Goal: Find specific page/section: Find specific page/section

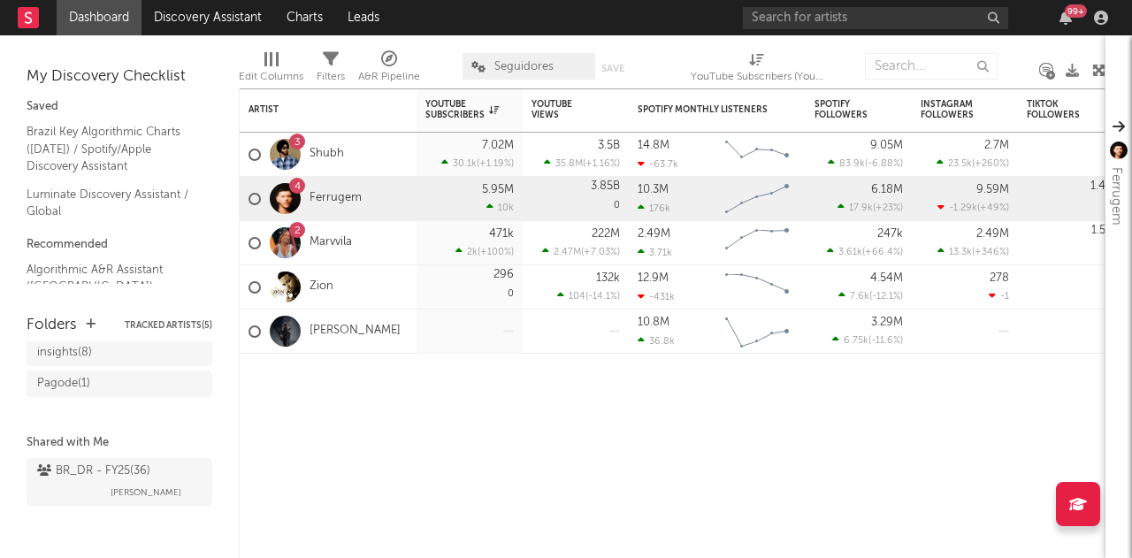
scroll to position [494, 0]
click at [76, 486] on div "BR_DR - FY25 ( 36 ) [PERSON_NAME]" at bounding box center [119, 482] width 165 height 42
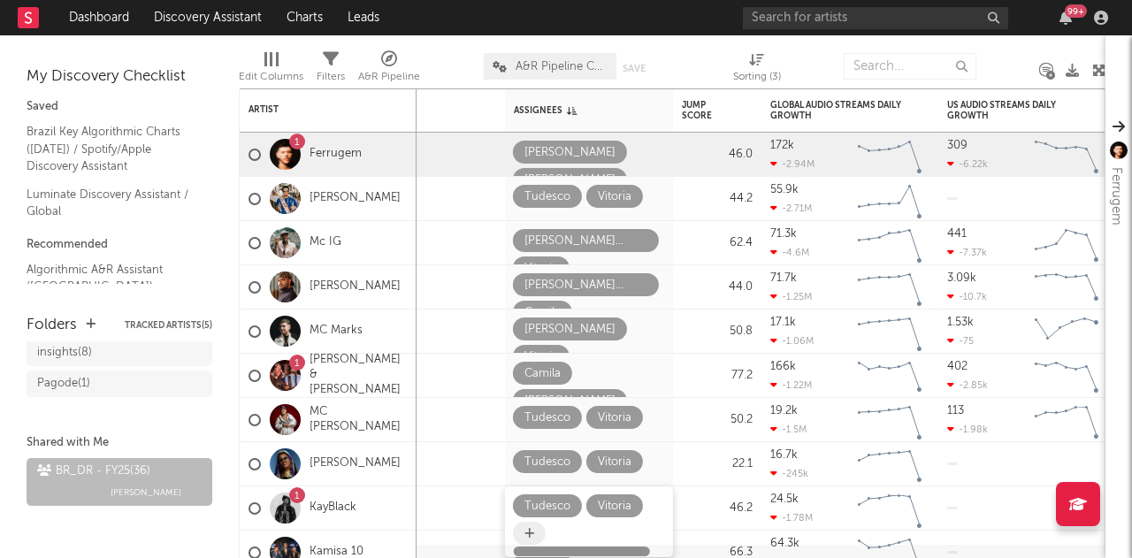
drag, startPoint x: 393, startPoint y: 549, endPoint x: 517, endPoint y: 524, distance: 126.5
click at [517, 524] on div "Status Edit settings for Status Priority Edit settings for Priority Source Edit…" at bounding box center [672, 323] width 867 height 470
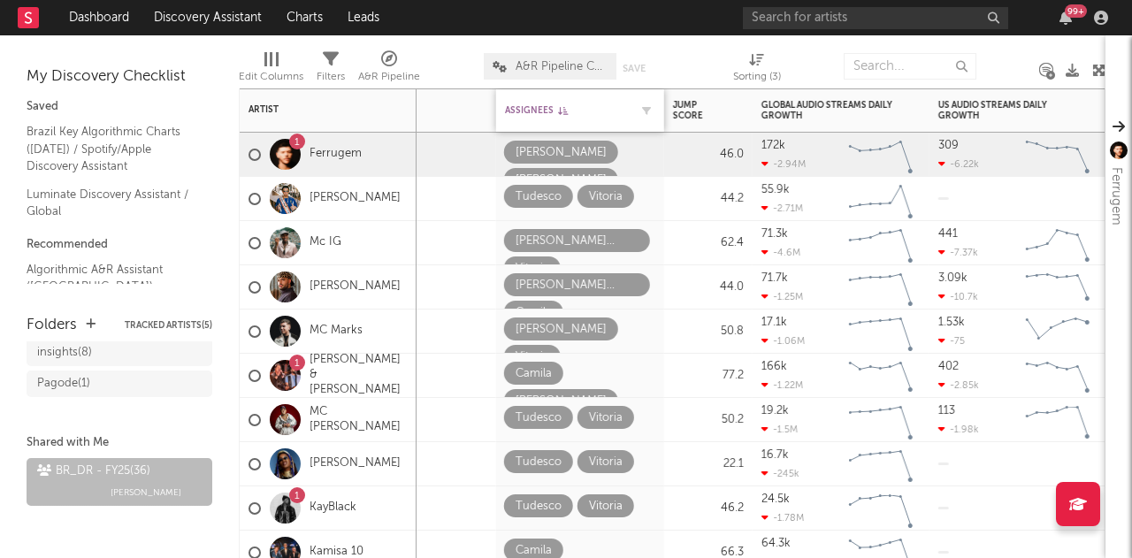
click at [538, 112] on div "Assignees" at bounding box center [567, 110] width 124 height 11
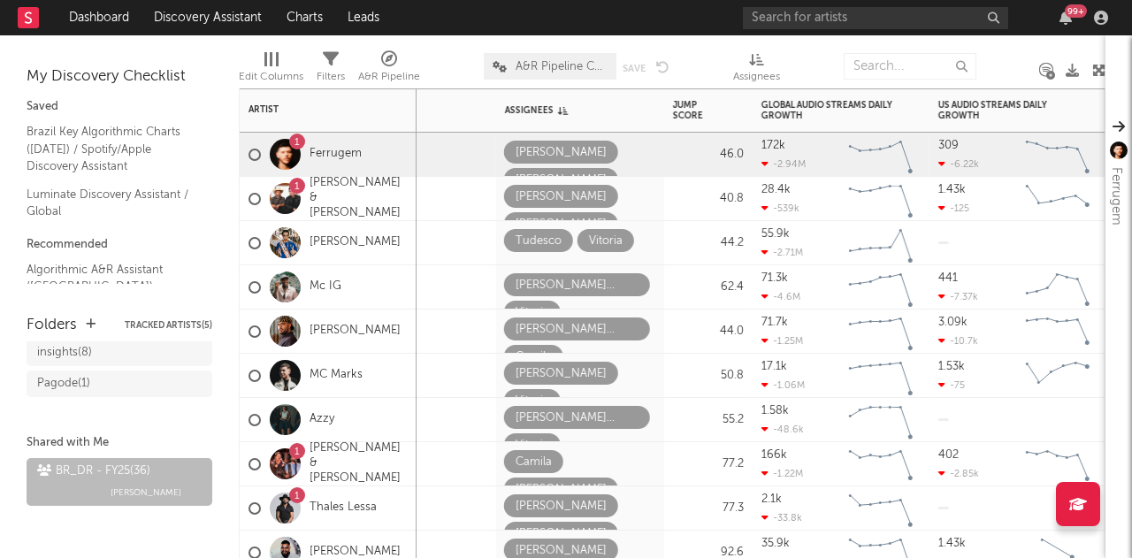
click at [320, 72] on div "Filters" at bounding box center [331, 76] width 28 height 21
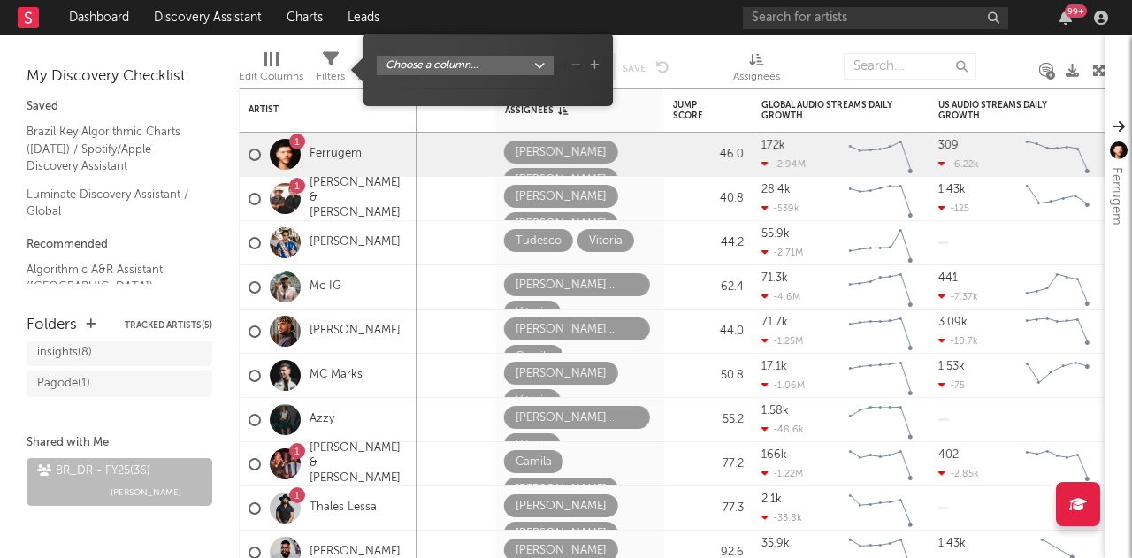
click at [492, 68] on body "Dashboard Discovery Assistant Charts Leads 99 + Notifications Settings Mark all…" at bounding box center [566, 279] width 1132 height 558
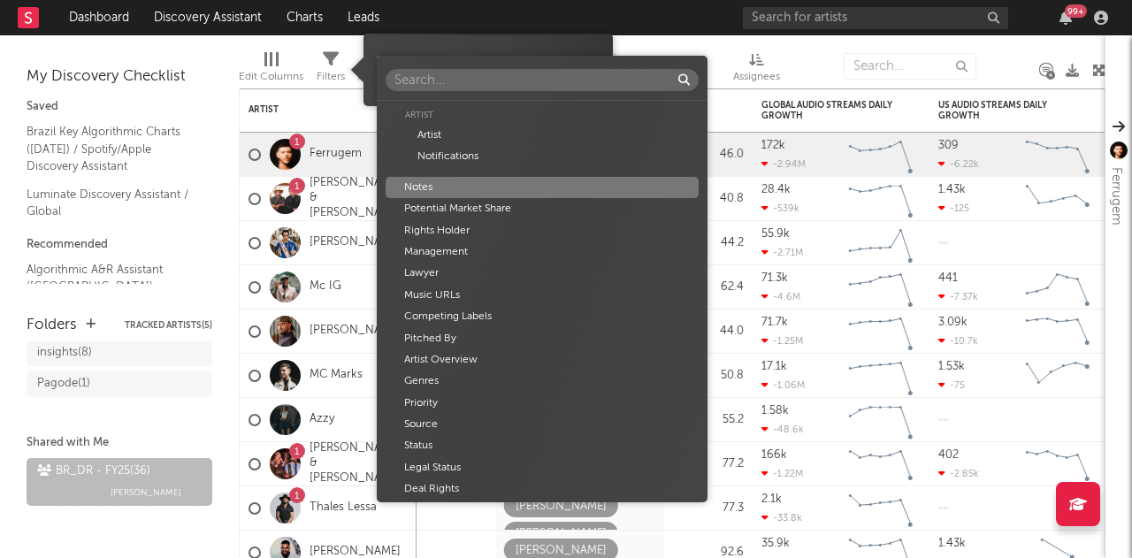
click at [475, 74] on input "text" at bounding box center [542, 80] width 313 height 22
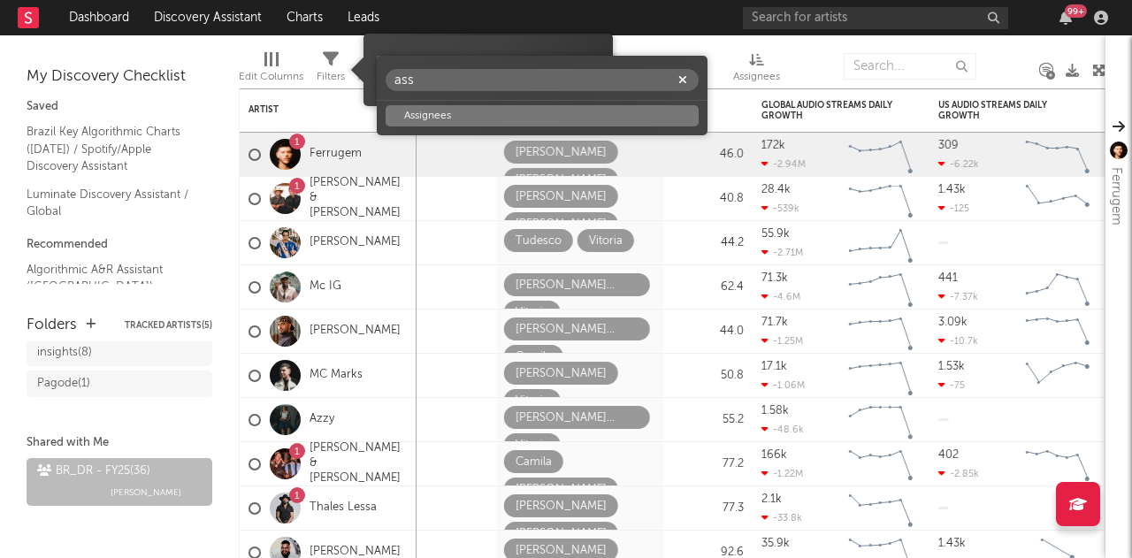
type input "ass"
click at [467, 119] on div "Assignees" at bounding box center [542, 115] width 313 height 21
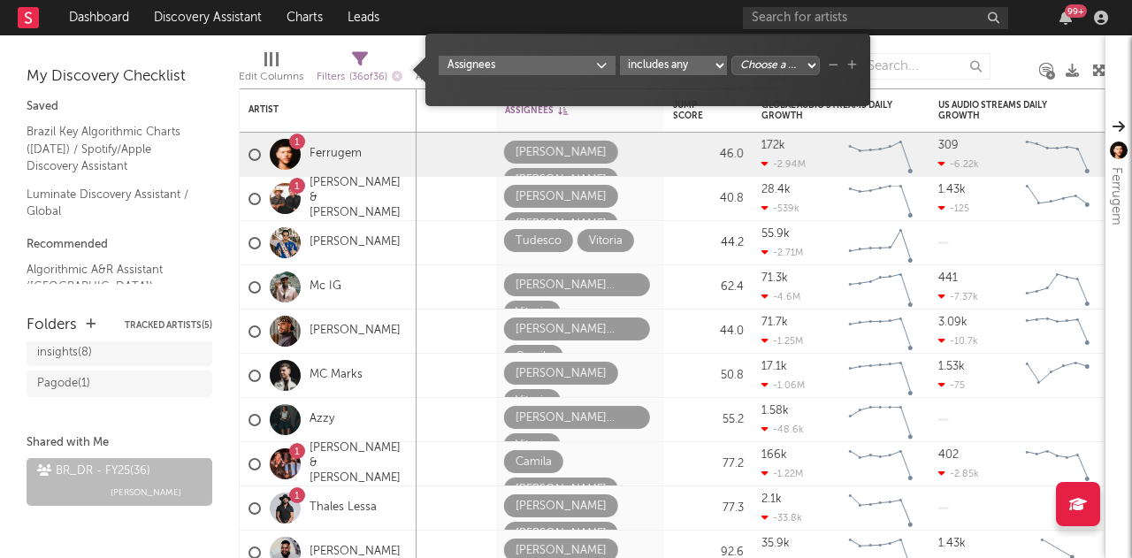
click at [766, 70] on select "Choose a column... [PERSON_NAME] [PERSON_NAME] [PERSON_NAME] [PERSON_NAME] [PER…" at bounding box center [776, 65] width 88 height 19
click at [797, 51] on div "Choose a column... [PERSON_NAME] [PERSON_NAME] [PERSON_NAME] [PERSON_NAME] [PER…" at bounding box center [776, 63] width 88 height 24
click at [701, 66] on select "includes any includes all does not include" at bounding box center [673, 65] width 107 height 19
click at [780, 52] on div "Choose a column... [PERSON_NAME] [PERSON_NAME] [PERSON_NAME] [PERSON_NAME] [PER…" at bounding box center [776, 63] width 88 height 24
click at [787, 56] on select "Choose a column... [PERSON_NAME] [PERSON_NAME] [PERSON_NAME] [PERSON_NAME] [PER…" at bounding box center [776, 65] width 88 height 19
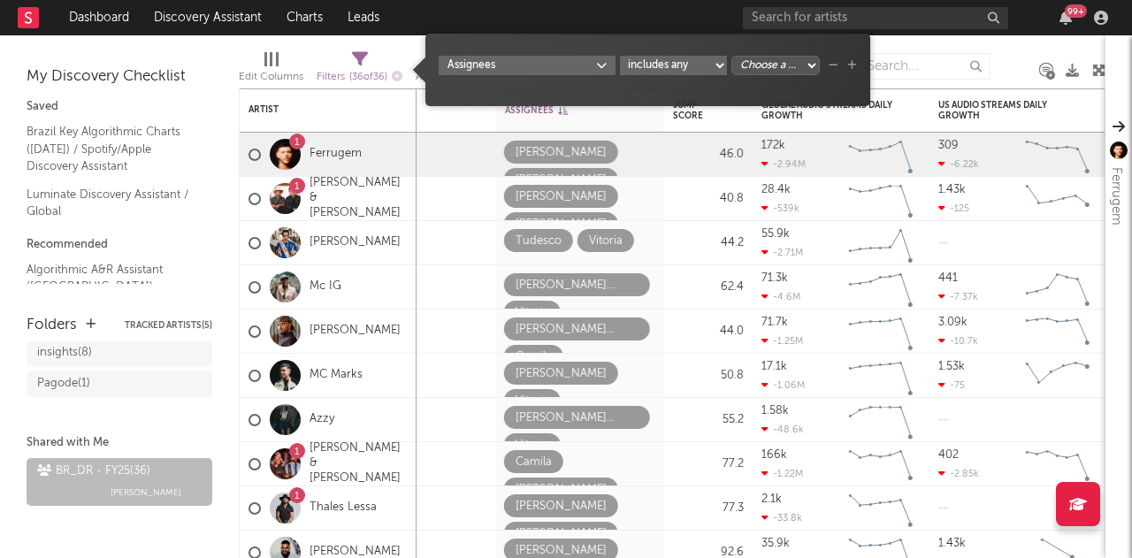
select select "___choose___"
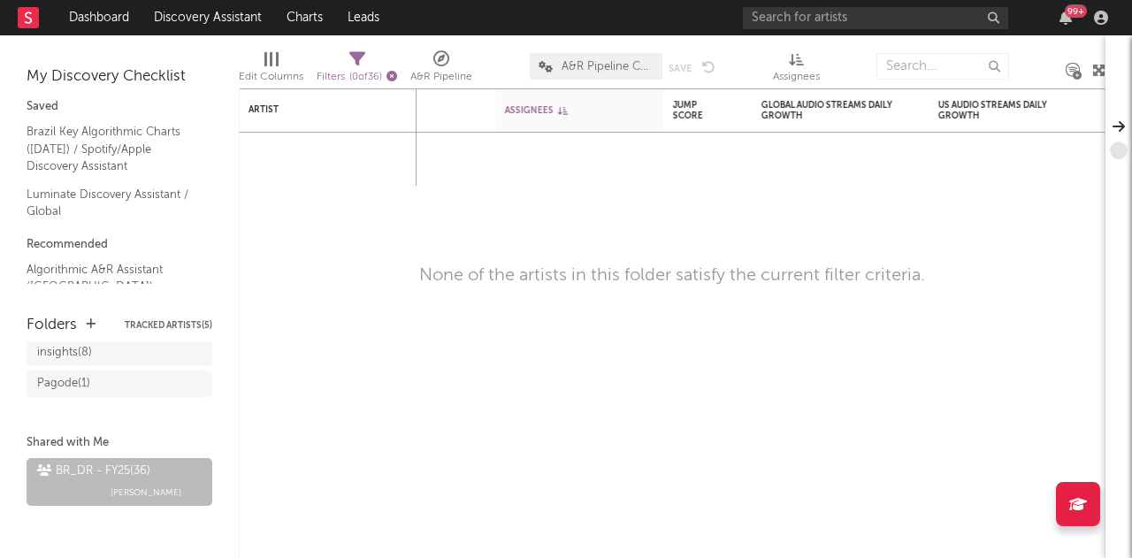
click at [397, 74] on icon "button" at bounding box center [392, 76] width 11 height 11
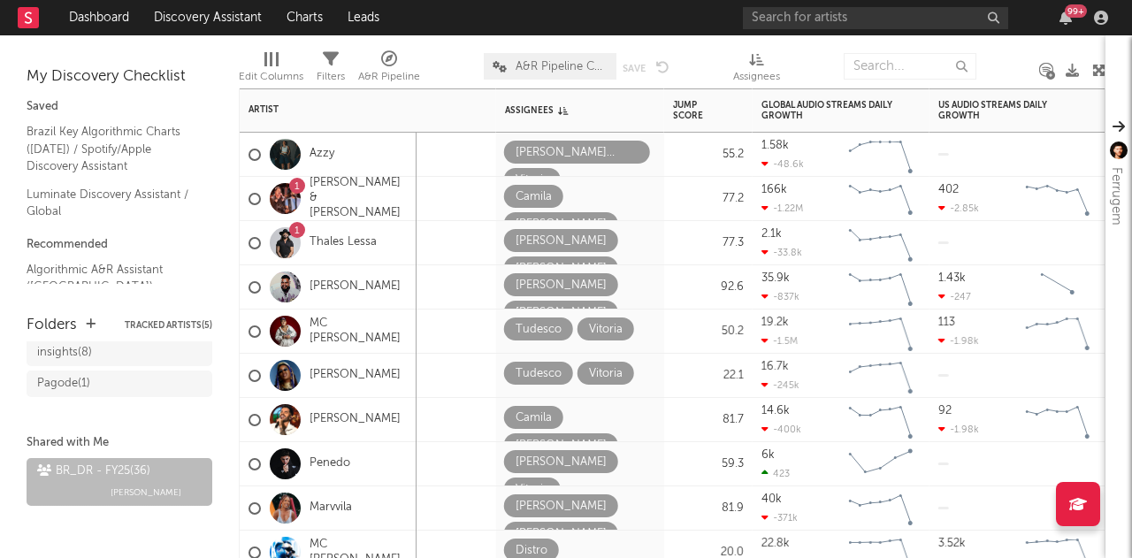
drag, startPoint x: 262, startPoint y: 104, endPoint x: 349, endPoint y: 203, distance: 132.9
click at [262, 104] on div "Artist" at bounding box center [315, 109] width 133 height 11
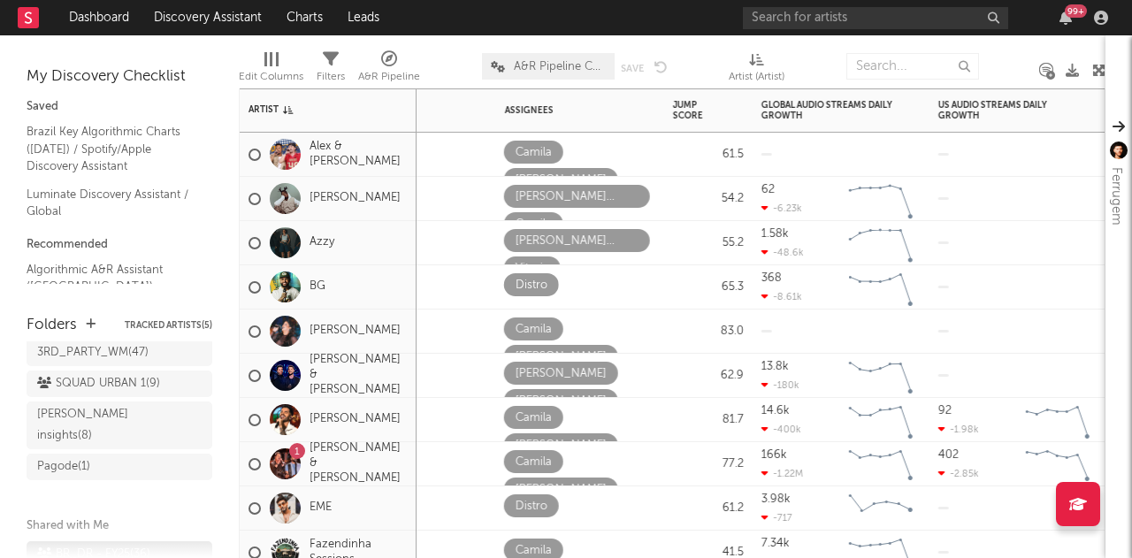
scroll to position [494, 0]
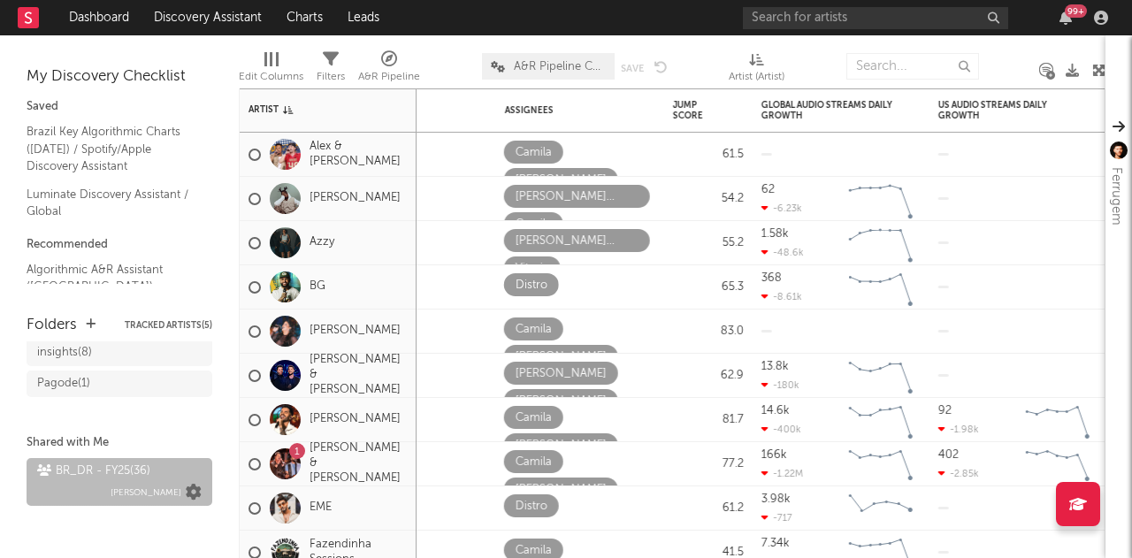
click at [186, 493] on icon at bounding box center [194, 493] width 16 height 16
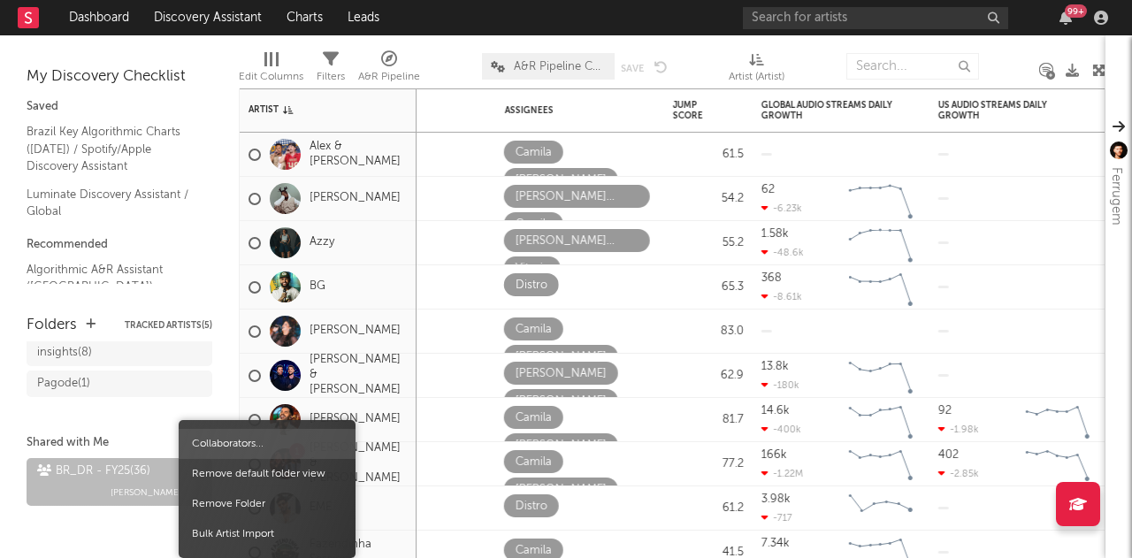
click at [250, 447] on span "Collaborators..." at bounding box center [267, 444] width 177 height 30
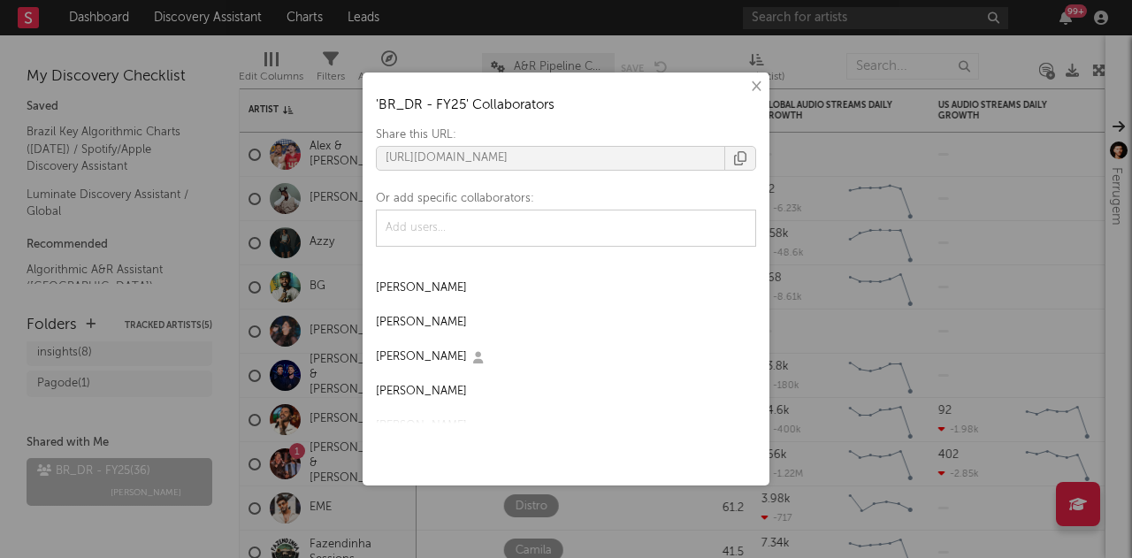
scroll to position [278, 0]
click at [230, 464] on div "× ' BR_DR - FY25 ' Collaborators Share this URL: [URL][DOMAIN_NAME] Or add spec…" at bounding box center [566, 279] width 1132 height 558
